Goal: Task Accomplishment & Management: Complete application form

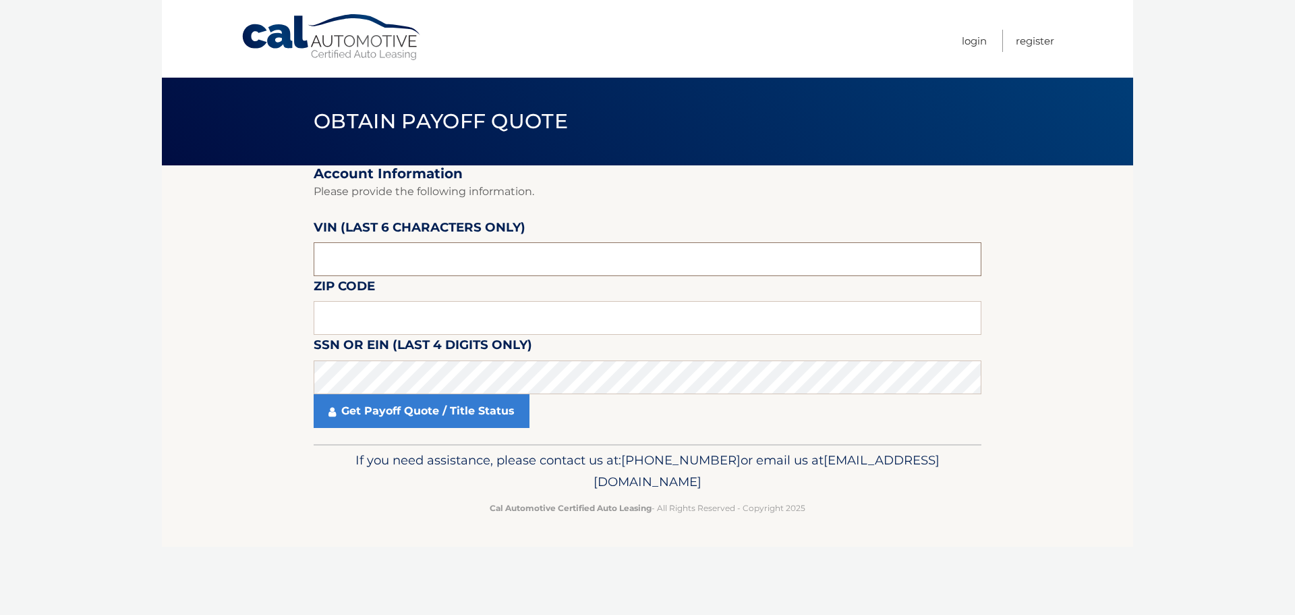
click at [360, 257] on input "text" at bounding box center [648, 259] width 668 height 34
type input "087291"
click at [452, 311] on input "text" at bounding box center [648, 318] width 668 height 34
click at [356, 316] on input "text" at bounding box center [648, 318] width 668 height 34
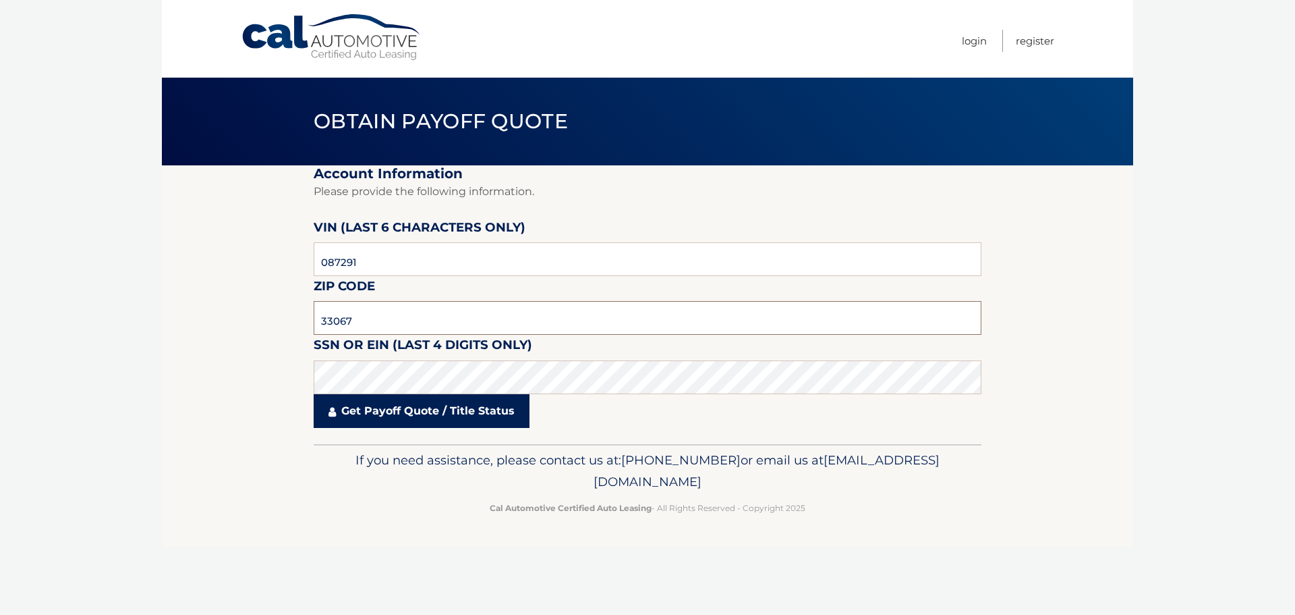
type input "33067"
click at [395, 410] on link "Get Payoff Quote / Title Status" at bounding box center [422, 411] width 216 height 34
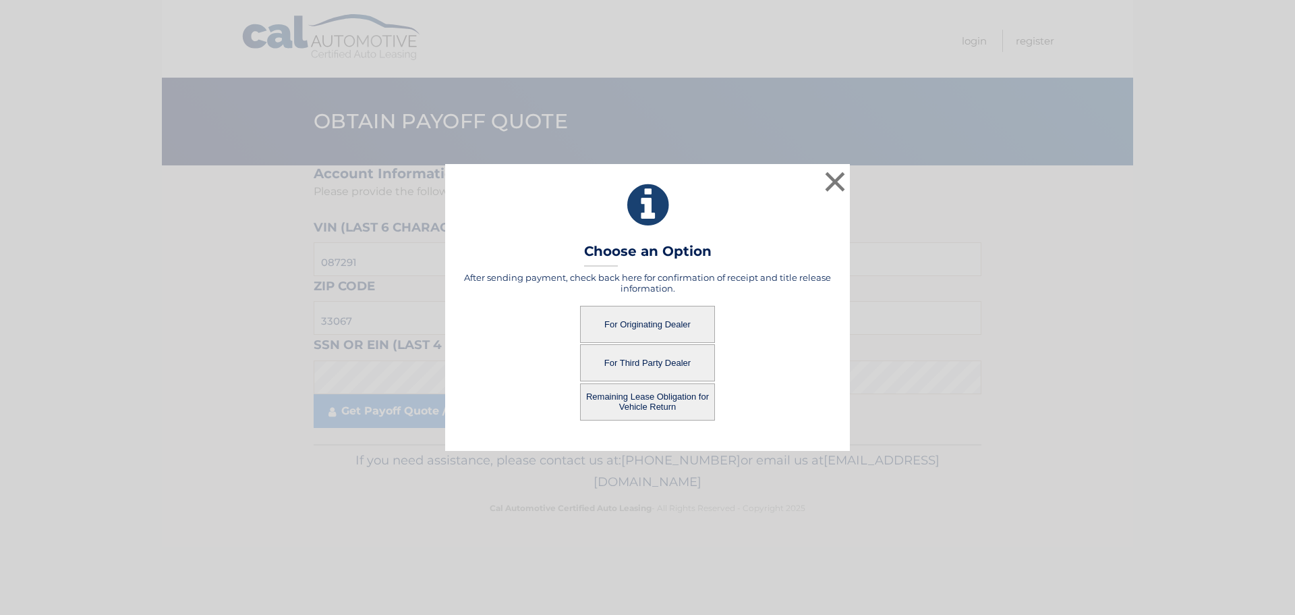
click at [629, 328] on button "For Originating Dealer" at bounding box center [647, 324] width 135 height 37
click at [657, 322] on button "For Originating Dealer" at bounding box center [647, 324] width 135 height 37
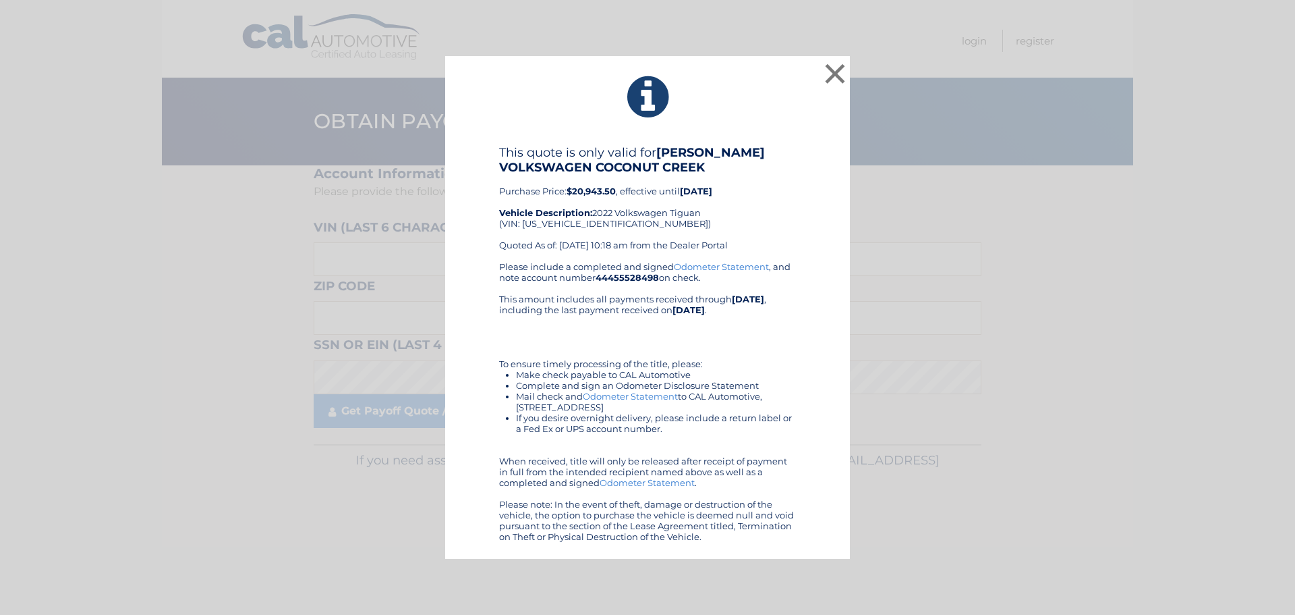
click at [733, 264] on link "Odometer Statement" at bounding box center [721, 266] width 95 height 11
click at [838, 71] on button "×" at bounding box center [835, 73] width 27 height 27
